Goal: Transaction & Acquisition: Purchase product/service

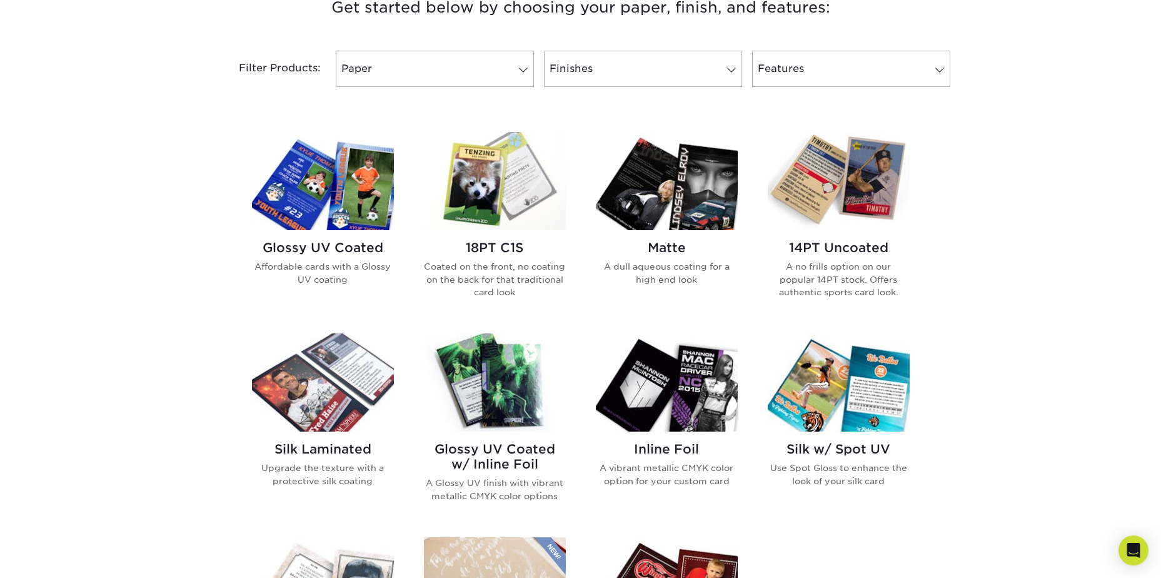
scroll to position [438, 0]
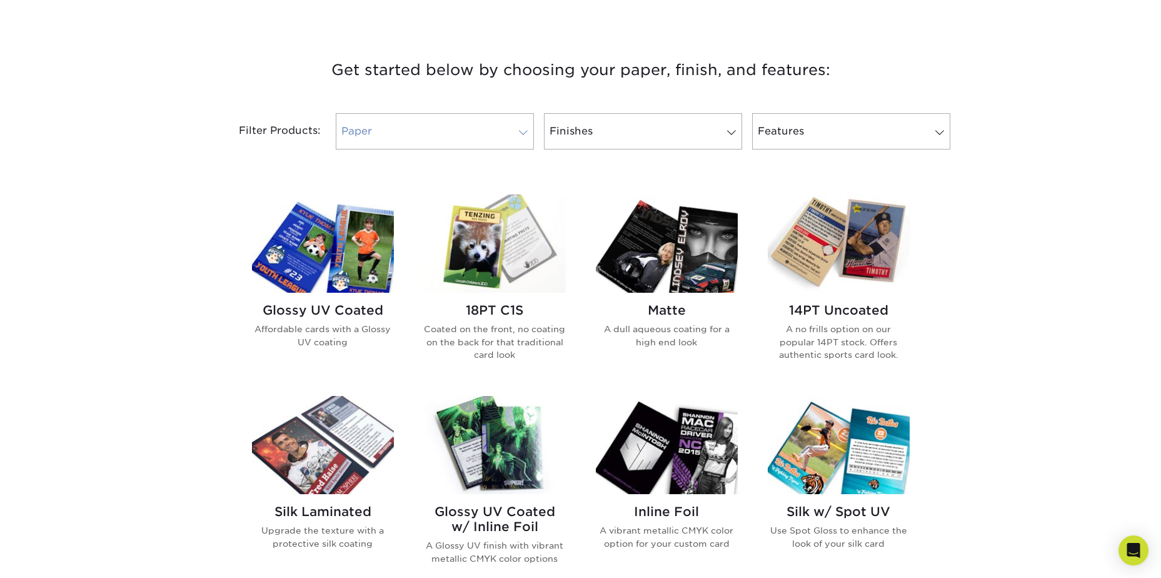
click at [515, 129] on span at bounding box center [524, 133] width 18 height 10
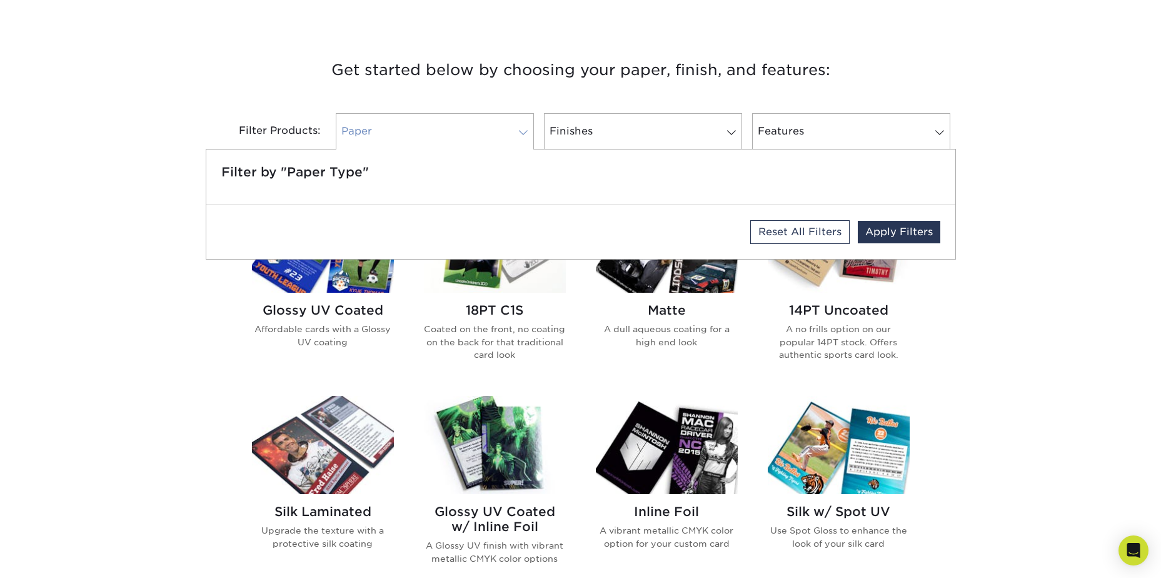
click at [515, 129] on span at bounding box center [524, 133] width 18 height 10
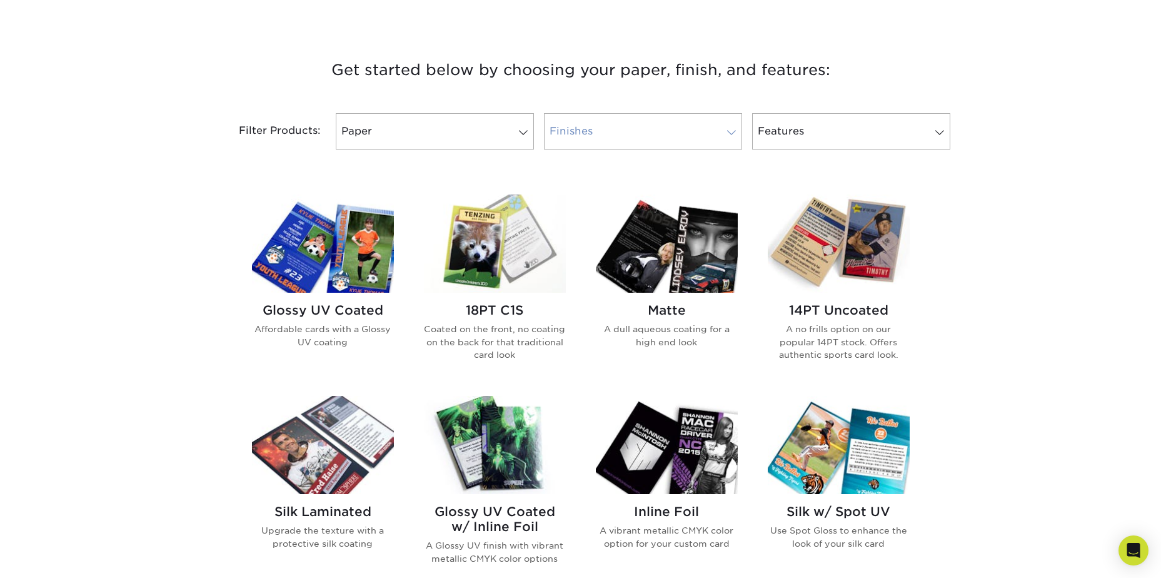
click at [608, 116] on link "Finishes" at bounding box center [643, 131] width 198 height 36
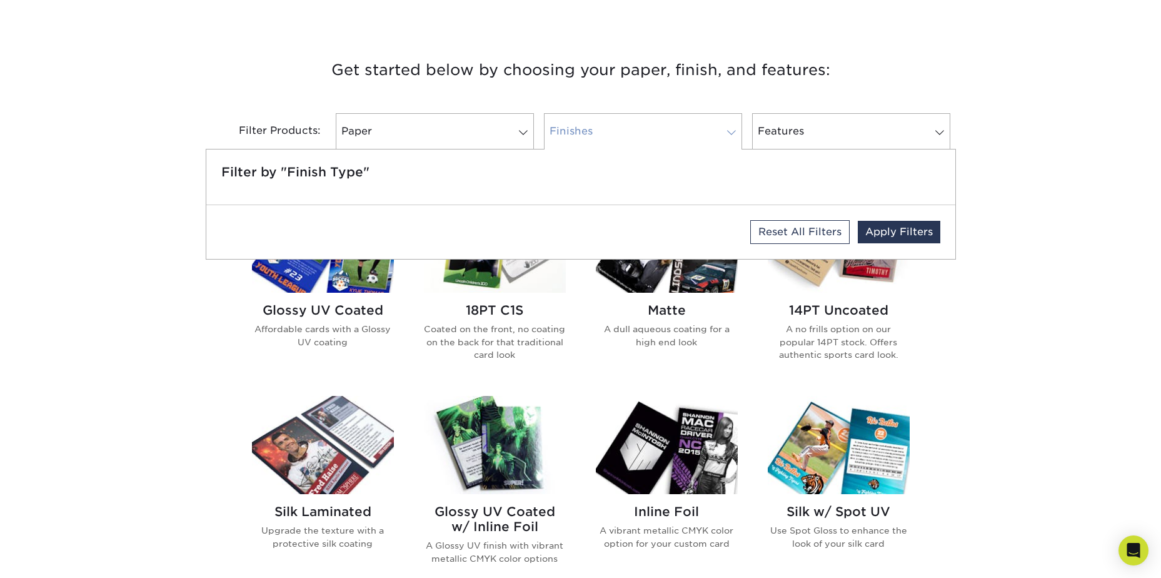
click at [606, 121] on link "Finishes" at bounding box center [643, 131] width 198 height 36
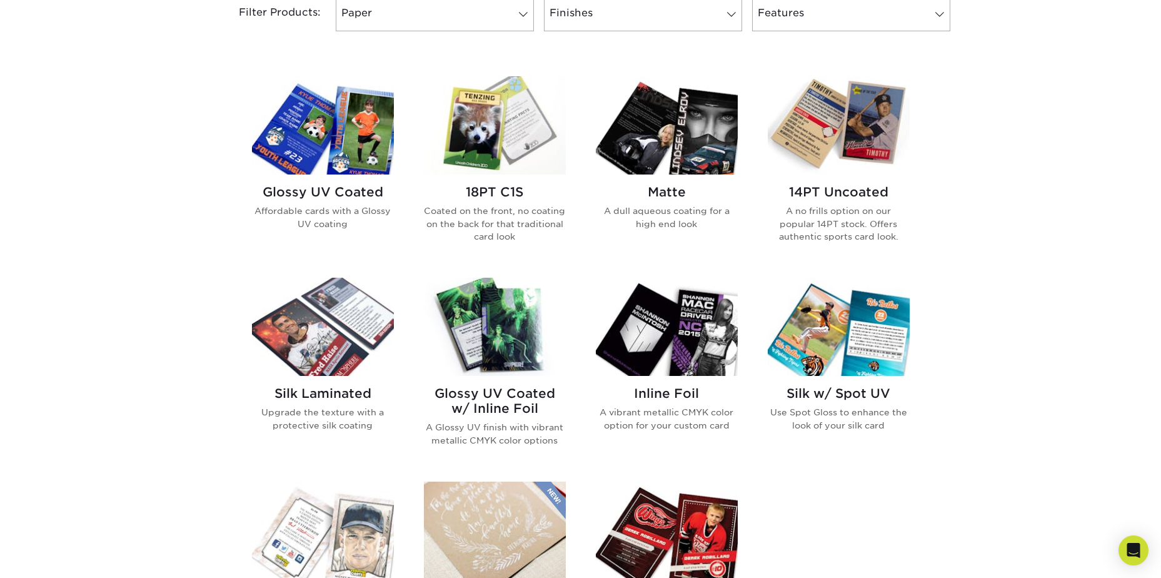
scroll to position [500, 0]
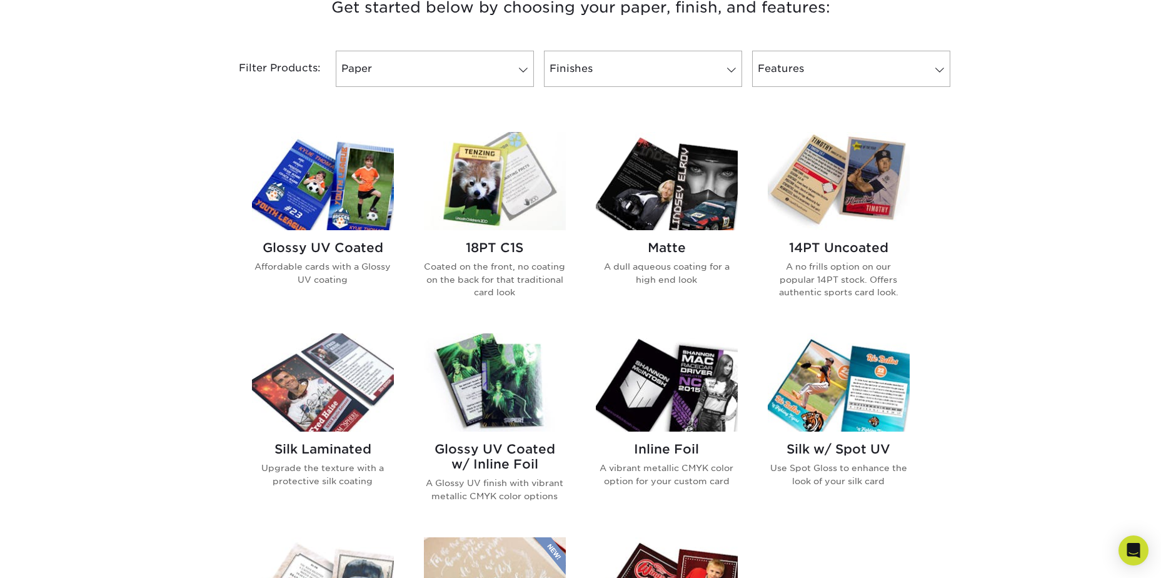
click at [353, 222] on img at bounding box center [323, 181] width 142 height 98
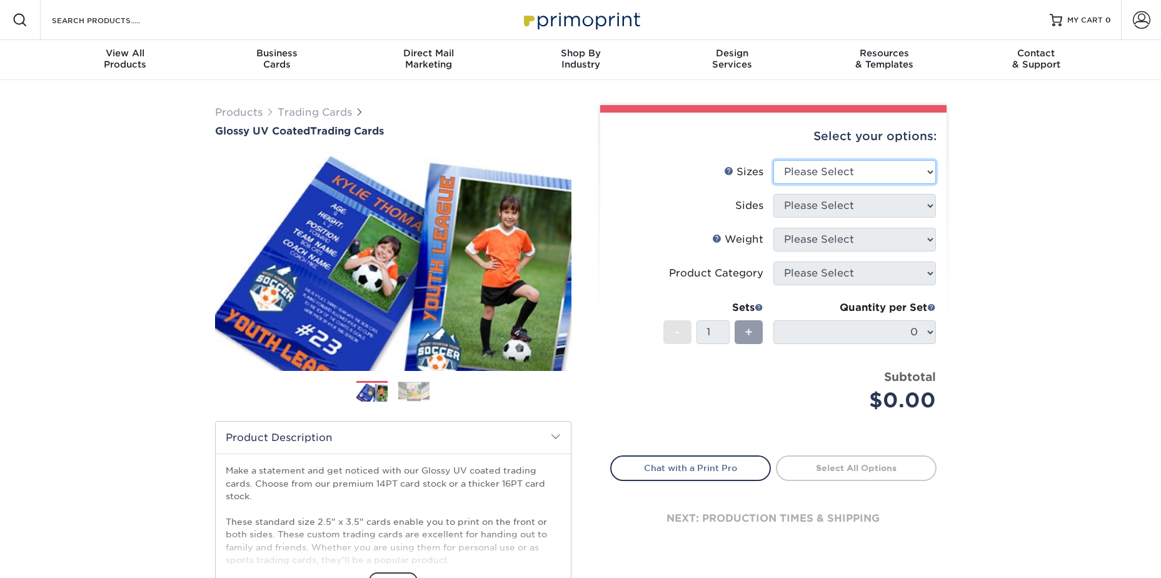
click at [923, 171] on select "Please Select 2.5" x 3.5"" at bounding box center [855, 172] width 163 height 24
select select "2.50x3.50"
click at [774, 160] on select "Please Select 2.5" x 3.5"" at bounding box center [855, 172] width 163 height 24
click at [829, 206] on select "Please Select Print Both Sides Print Front Only" at bounding box center [855, 206] width 163 height 24
select select "13abbda7-1d64-4f25-8bb2-c179b224825d"
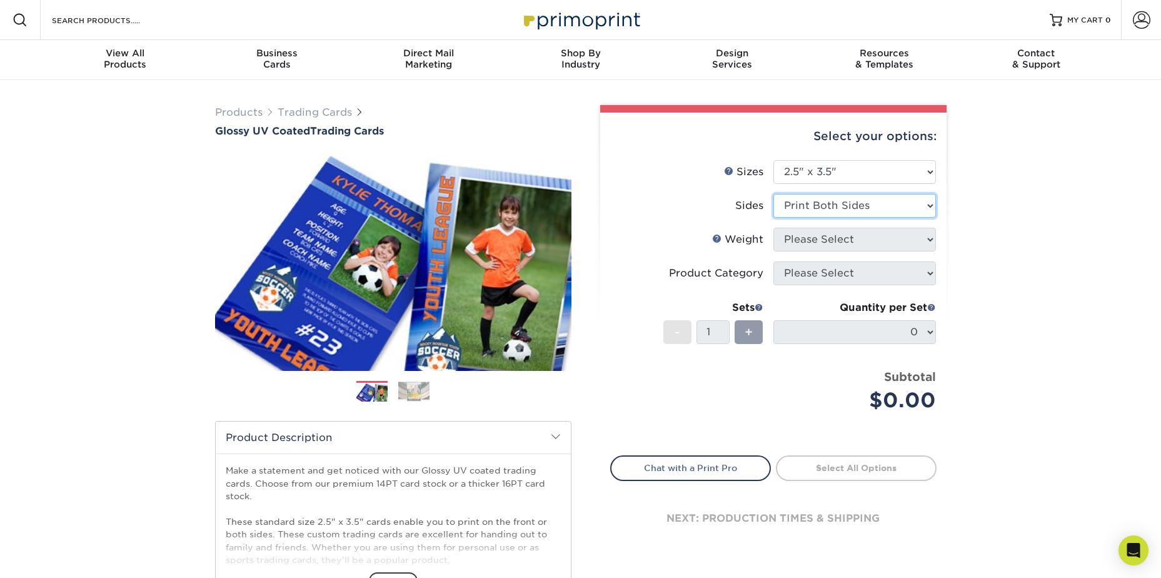
click at [774, 194] on select "Please Select Print Both Sides Print Front Only" at bounding box center [855, 206] width 163 height 24
click at [819, 242] on select "Please Select 16PT 14PT 18PT C1S" at bounding box center [855, 240] width 163 height 24
select select "14PT"
click at [774, 228] on select "Please Select 16PT 14PT 18PT C1S" at bounding box center [855, 240] width 163 height 24
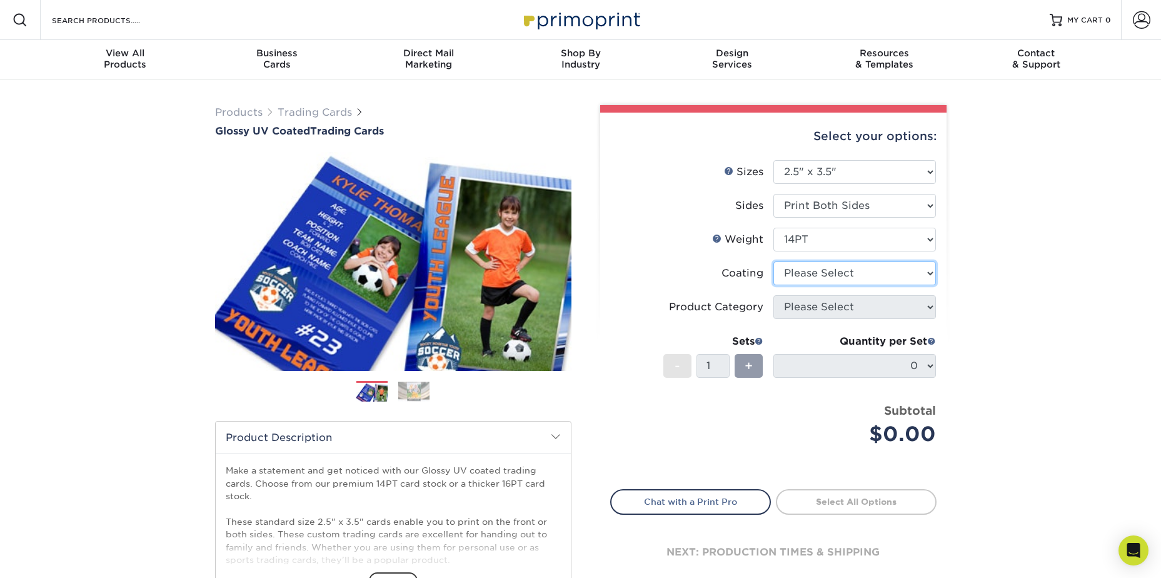
click at [843, 275] on select at bounding box center [855, 273] width 163 height 24
select select "ae367451-b2b8-45df-a344-0f05b6a12993"
click at [774, 261] on select at bounding box center [855, 273] width 163 height 24
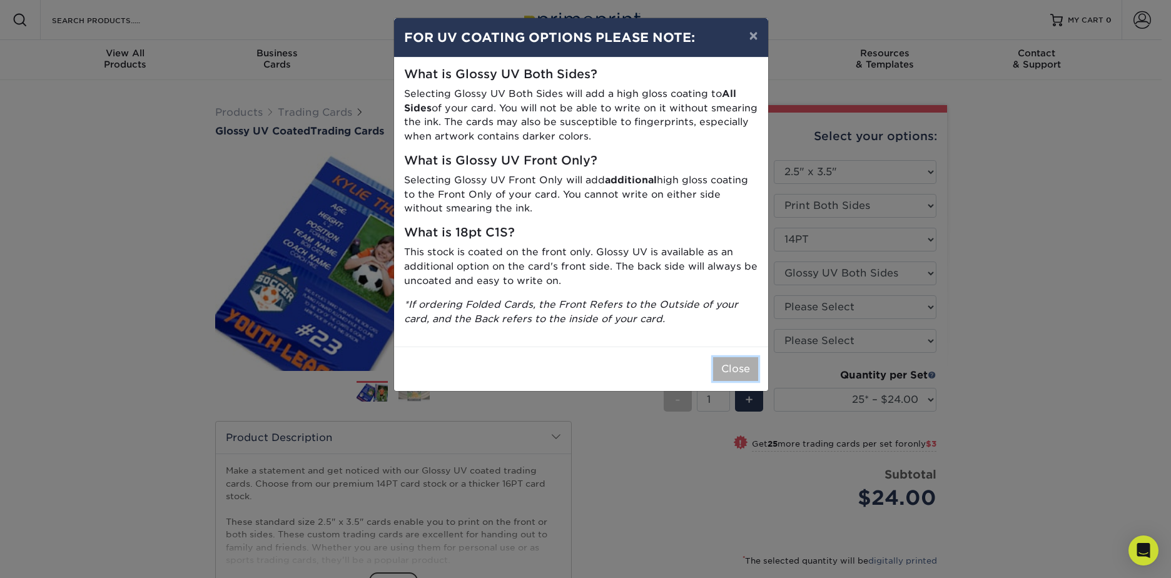
click at [740, 366] on button "Close" at bounding box center [735, 369] width 45 height 24
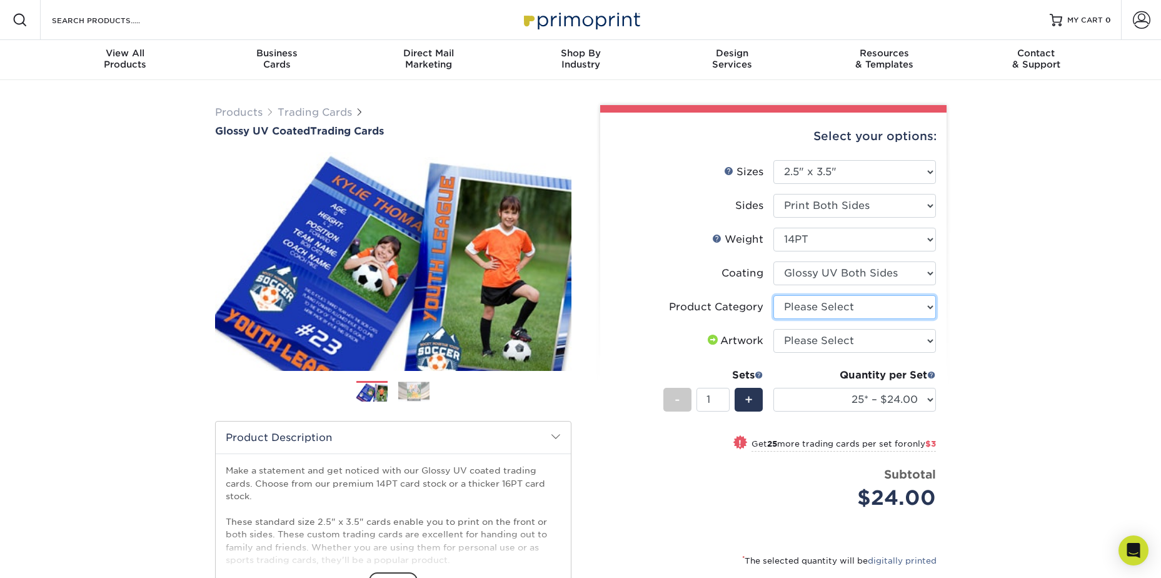
click at [928, 308] on select "Please Select Trading Cards" at bounding box center [855, 307] width 163 height 24
select select "c2f9bce9-36c2-409d-b101-c29d9d031e18"
click at [774, 295] on select "Please Select Trading Cards" at bounding box center [855, 307] width 163 height 24
click at [924, 338] on select "Please Select I will upload files I need a design - $100" at bounding box center [855, 341] width 163 height 24
select select "upload"
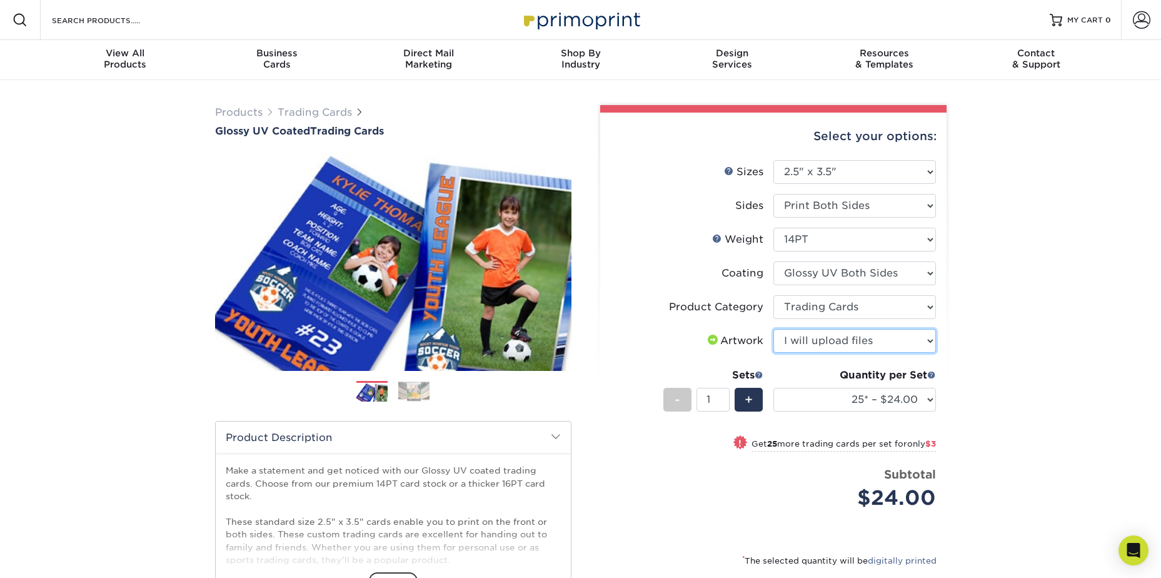
click at [774, 329] on select "Please Select I will upload files I need a design - $100" at bounding box center [855, 341] width 163 height 24
click at [714, 398] on input "1" at bounding box center [713, 400] width 33 height 24
click at [931, 375] on span at bounding box center [931, 374] width 9 height 9
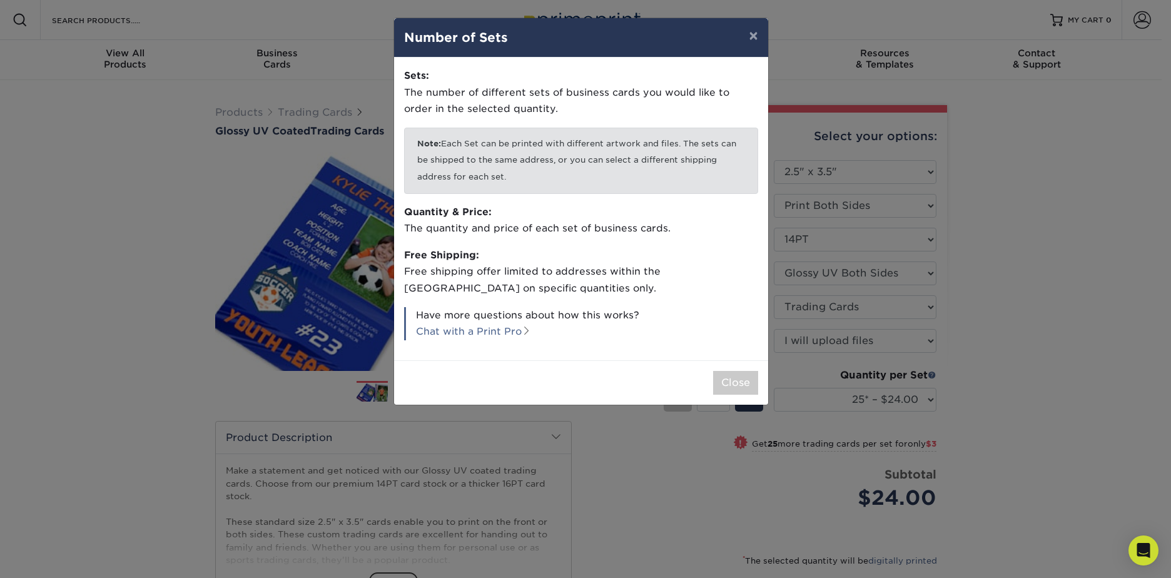
click at [1021, 343] on div "× Number of Sets Sets: The number of different sets of business cards you would…" at bounding box center [585, 289] width 1171 height 578
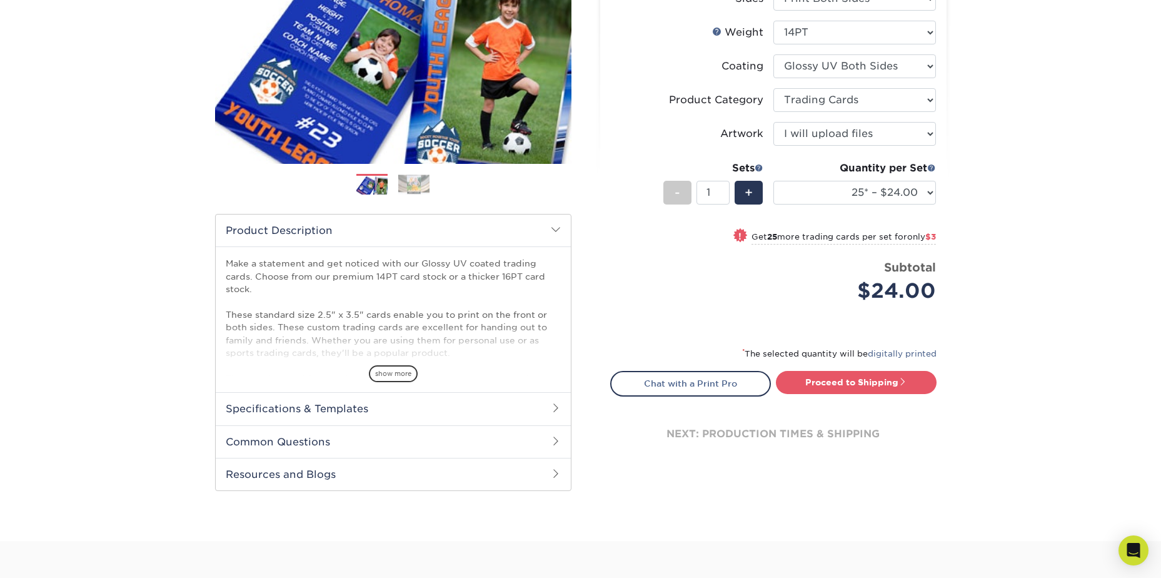
scroll to position [188, 0]
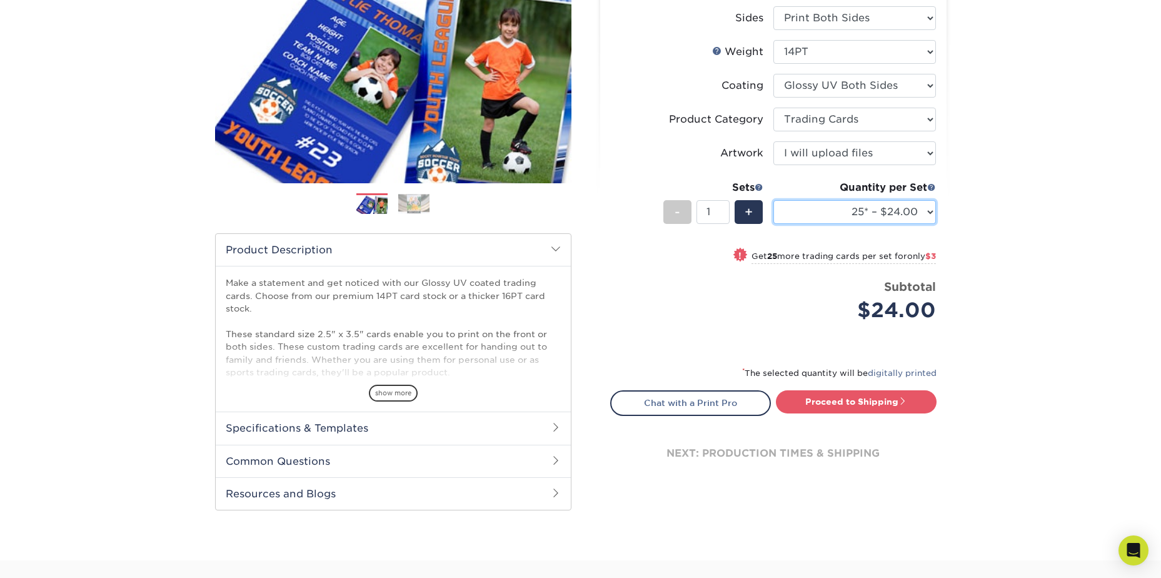
click at [927, 210] on select "25* – $24.00 50* – $27.00 75* – $34.00 100* – $37.00 250* – $48.00 500 – $59.00…" at bounding box center [855, 212] width 163 height 24
select select "1000 – $72.00"
click at [774, 200] on select "25* – $24.00 50* – $27.00 75* – $34.00 100* – $37.00 250* – $48.00 500 – $59.00…" at bounding box center [855, 212] width 163 height 24
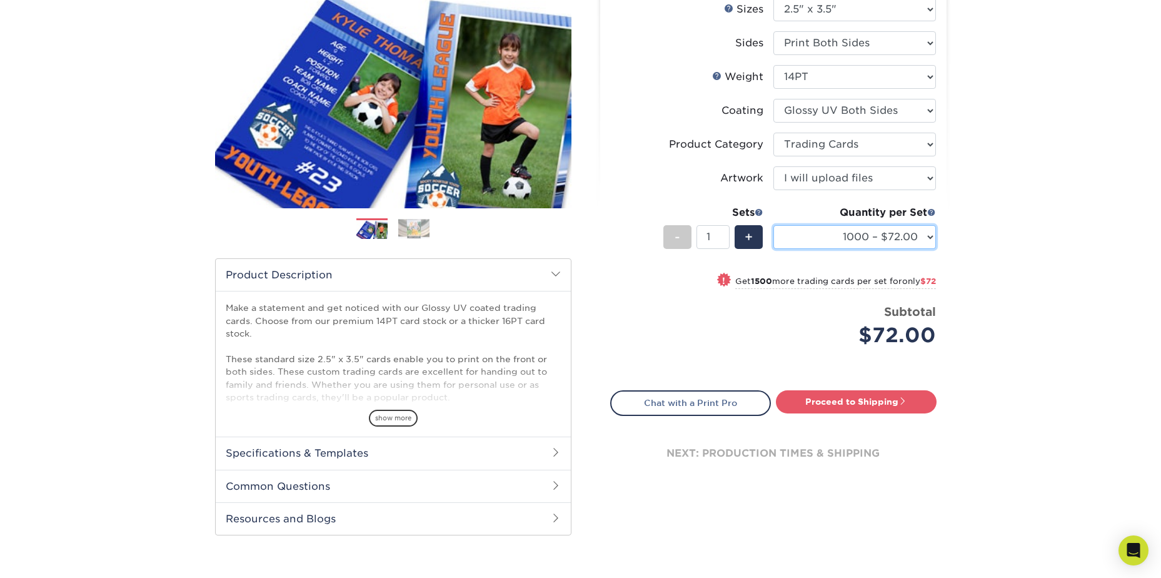
scroll to position [250, 0]
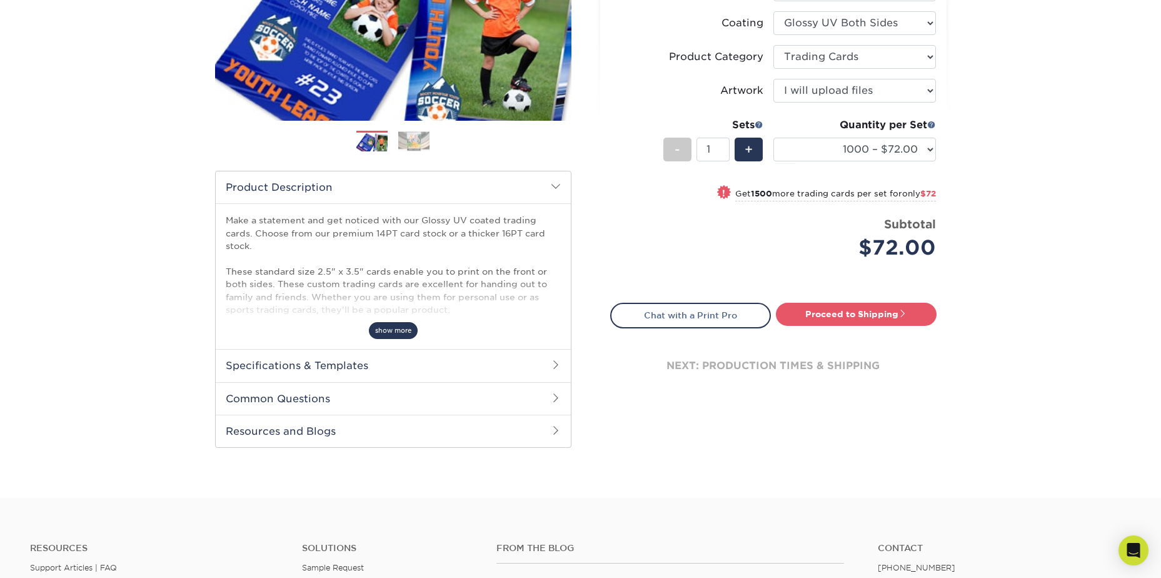
click at [396, 326] on span "show more" at bounding box center [393, 330] width 49 height 17
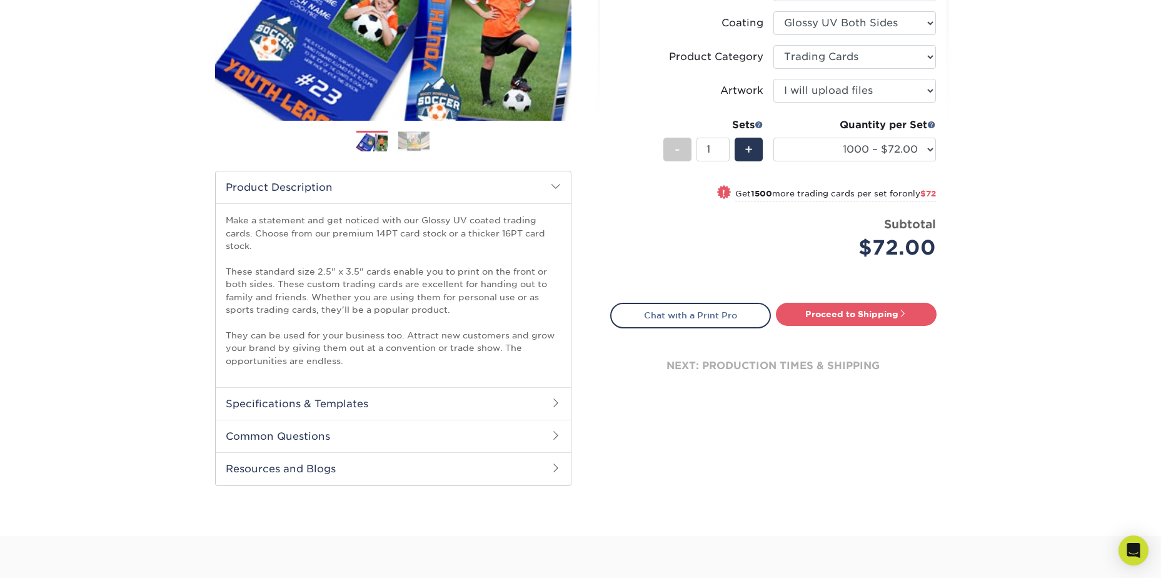
click at [555, 433] on span at bounding box center [556, 435] width 10 height 10
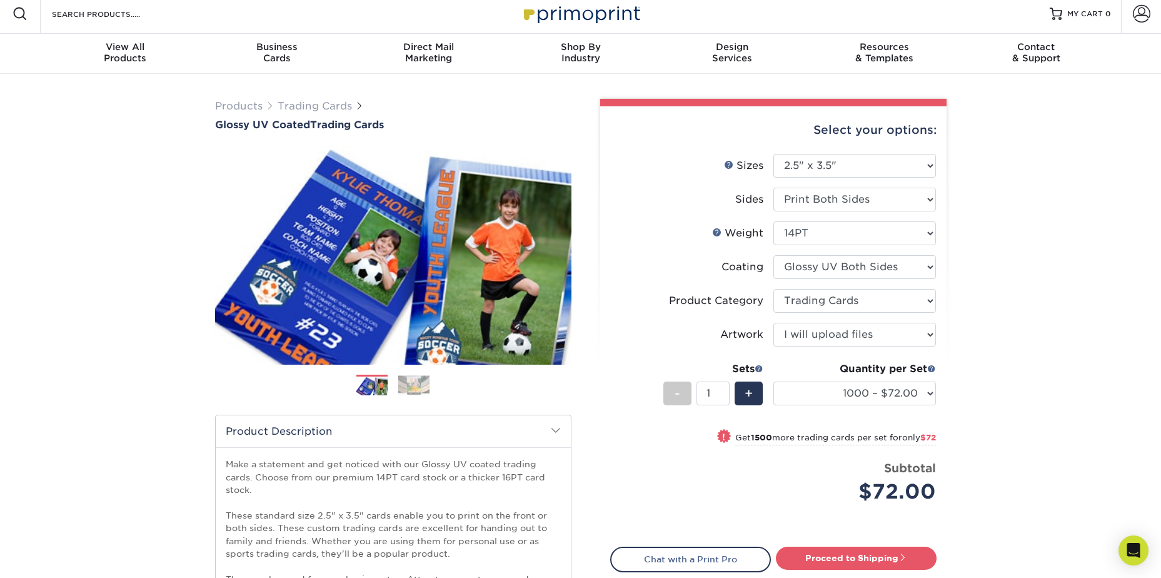
scroll to position [0, 0]
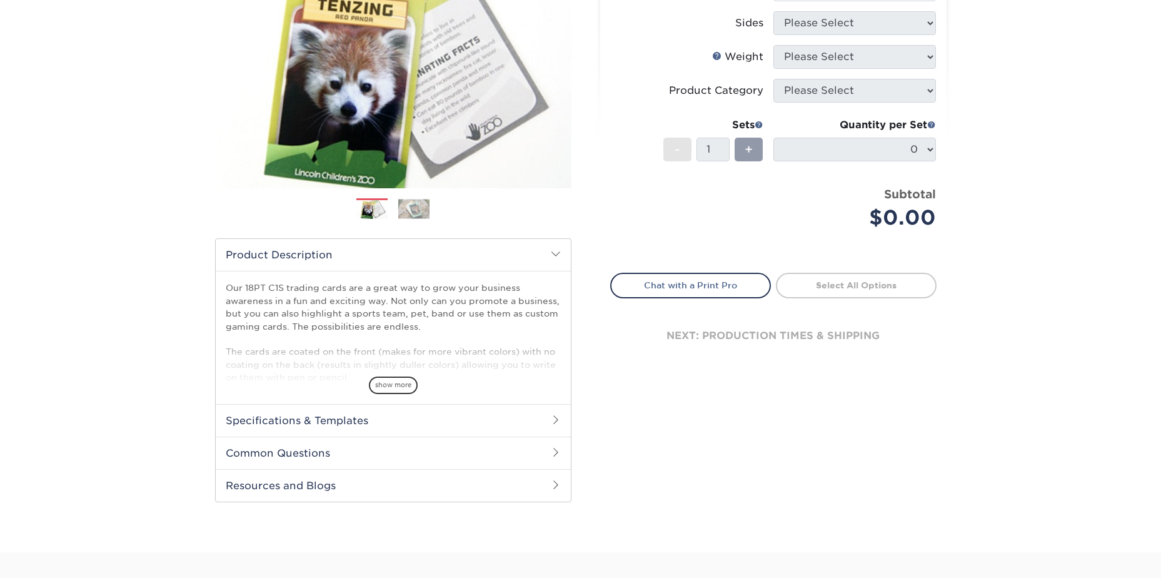
scroll to position [188, 0]
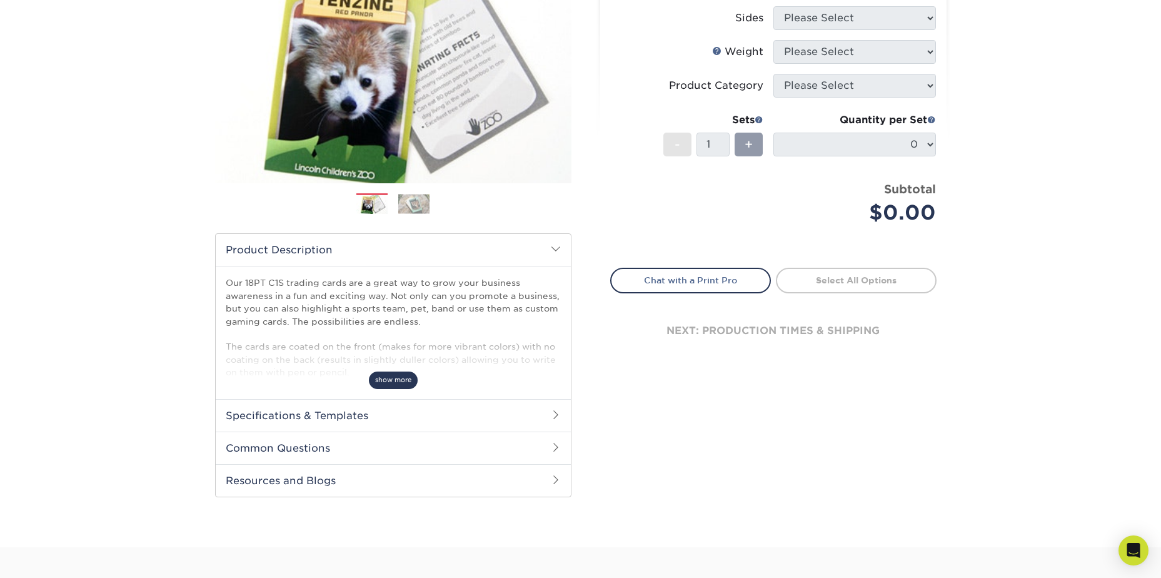
click at [395, 385] on span "show more" at bounding box center [393, 379] width 49 height 17
click at [354, 408] on h2 "Specifications & Templates" at bounding box center [393, 415] width 355 height 33
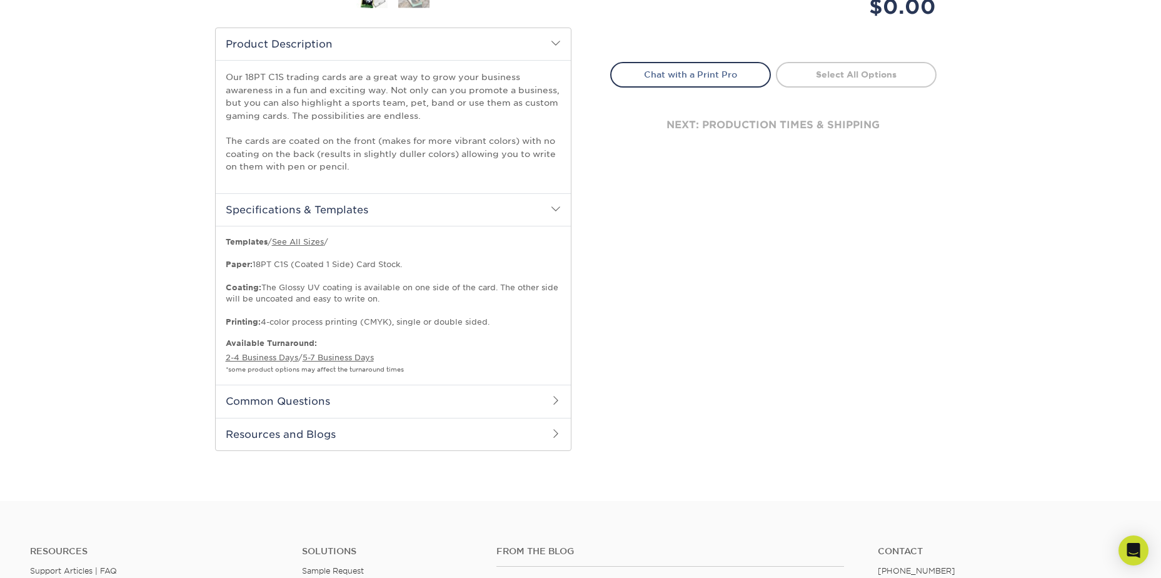
scroll to position [438, 0]
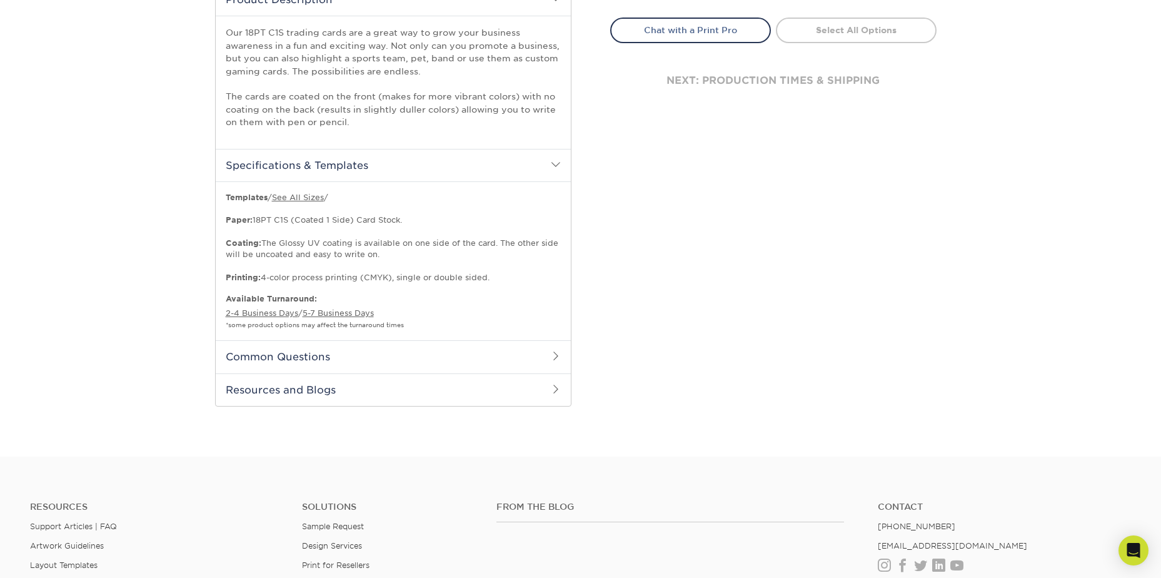
click at [348, 358] on h2 "Common Questions" at bounding box center [393, 356] width 355 height 33
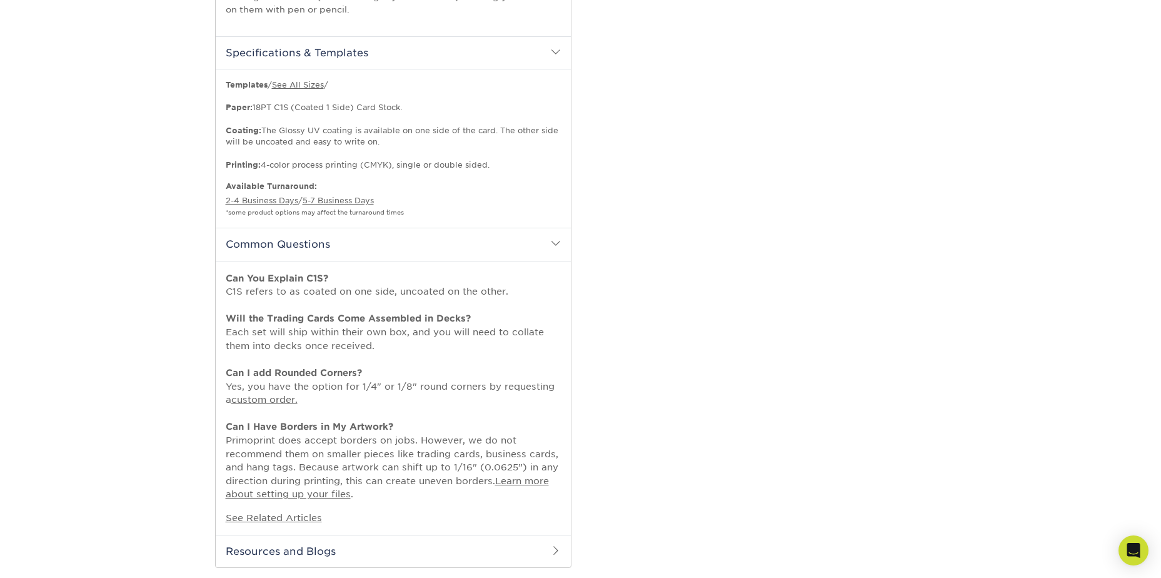
scroll to position [625, 0]
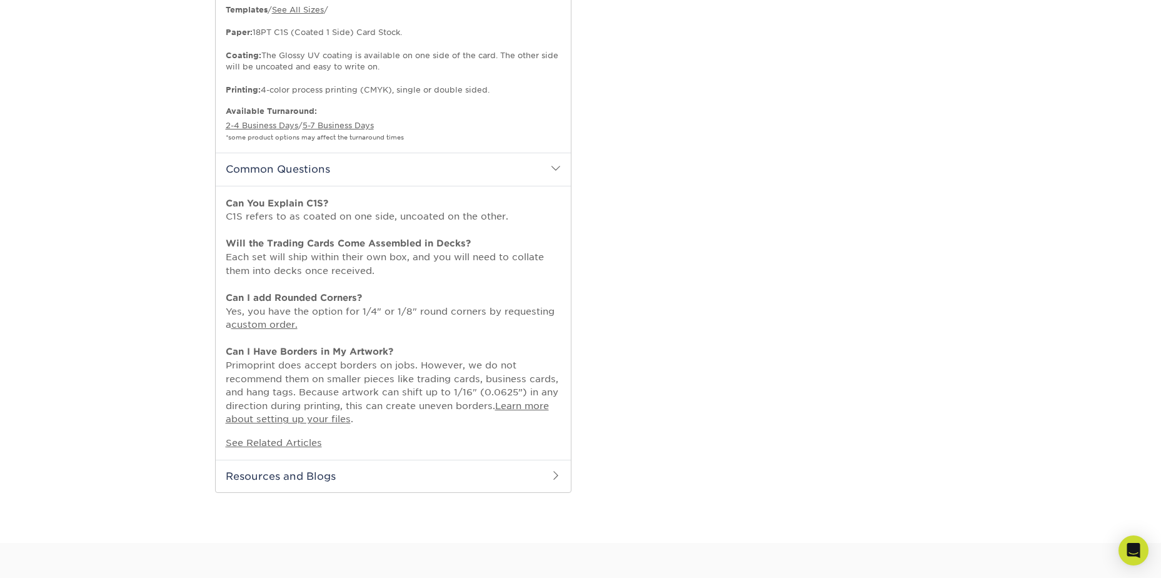
click at [309, 475] on h2 "Resources and Blogs" at bounding box center [393, 476] width 355 height 33
